Goal: Task Accomplishment & Management: Use online tool/utility

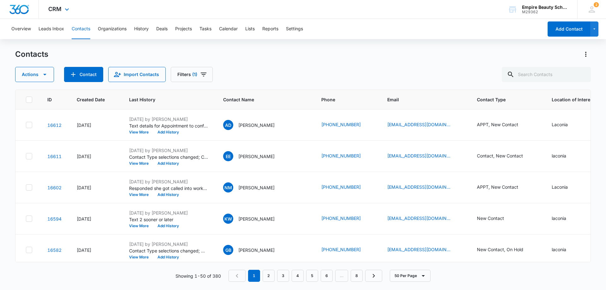
scroll to position [253, 0]
click at [141, 131] on button "View More" at bounding box center [141, 132] width 24 height 4
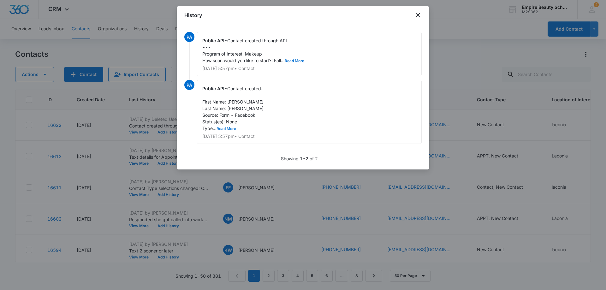
click at [222, 127] on button "Read More" at bounding box center [227, 129] width 20 height 4
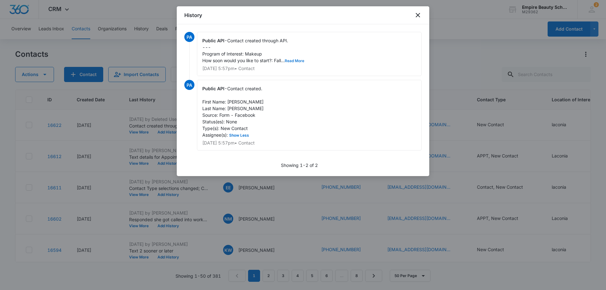
click at [300, 59] on button "Read More" at bounding box center [295, 61] width 20 height 4
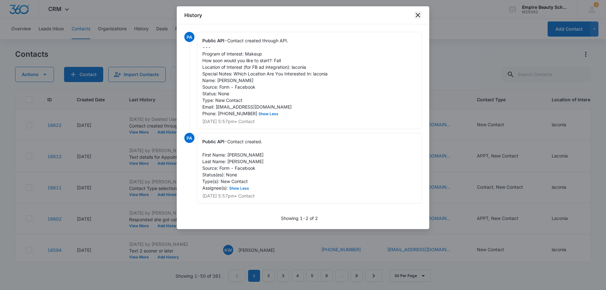
click at [417, 15] on icon "close" at bounding box center [418, 15] width 8 height 8
